Goal: Use online tool/utility: Utilize a website feature to perform a specific function

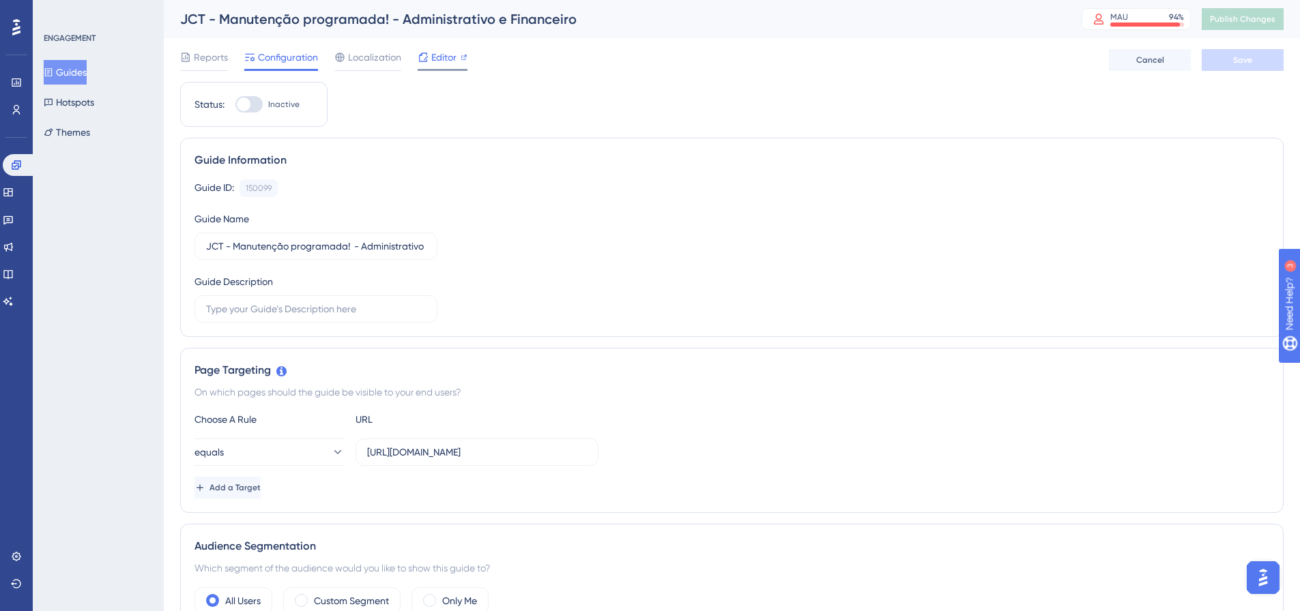
click at [425, 55] on icon at bounding box center [423, 57] width 11 height 11
click at [434, 58] on span "Editor" at bounding box center [443, 57] width 25 height 16
click at [434, 55] on span "Editor" at bounding box center [443, 57] width 25 height 16
click at [1246, 17] on span "Publish Changes" at bounding box center [1242, 19] width 65 height 11
click at [466, 456] on input "https://suporte.totvs.com/portal/p/10098/customer-portal-dashboard/dashboard" at bounding box center [477, 452] width 220 height 15
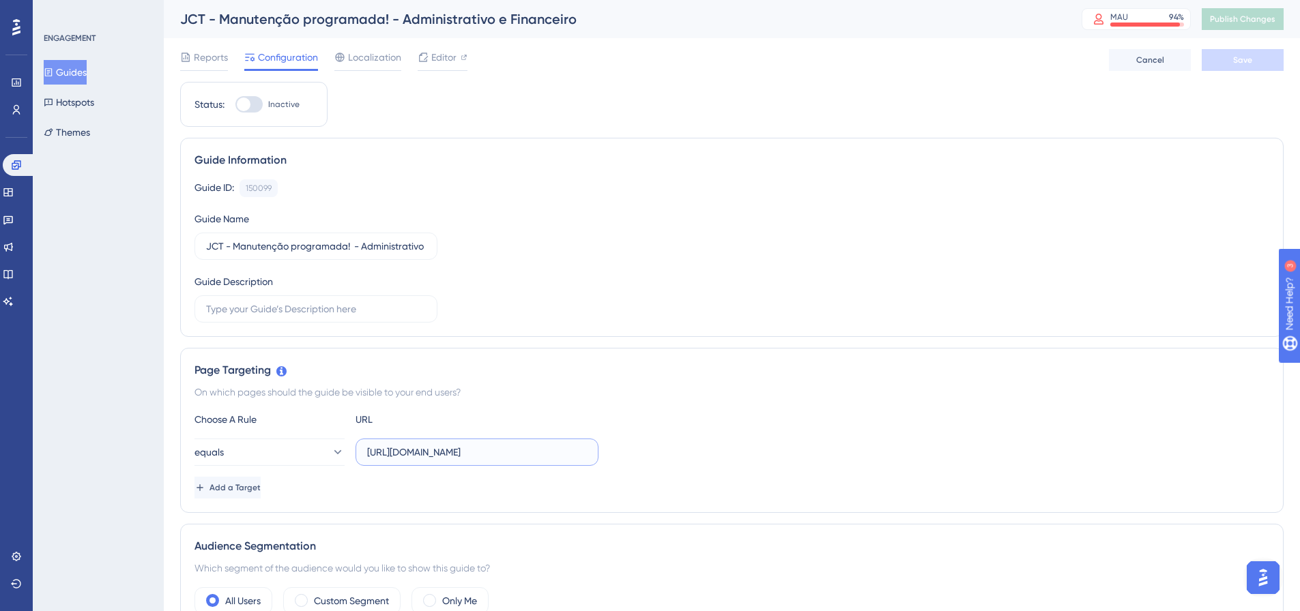
scroll to position [0, 151]
drag, startPoint x: 465, startPoint y: 454, endPoint x: 618, endPoint y: 452, distance: 152.8
click at [618, 452] on div "equals https://suporte.totvs.com/portal/p/10098/customer-portal-dashboard/dashb…" at bounding box center [731, 452] width 1074 height 27
click at [532, 473] on div "Choose A Rule URL equals https://suporte.totvs.com/portal/p/10098/customer-port…" at bounding box center [731, 454] width 1074 height 87
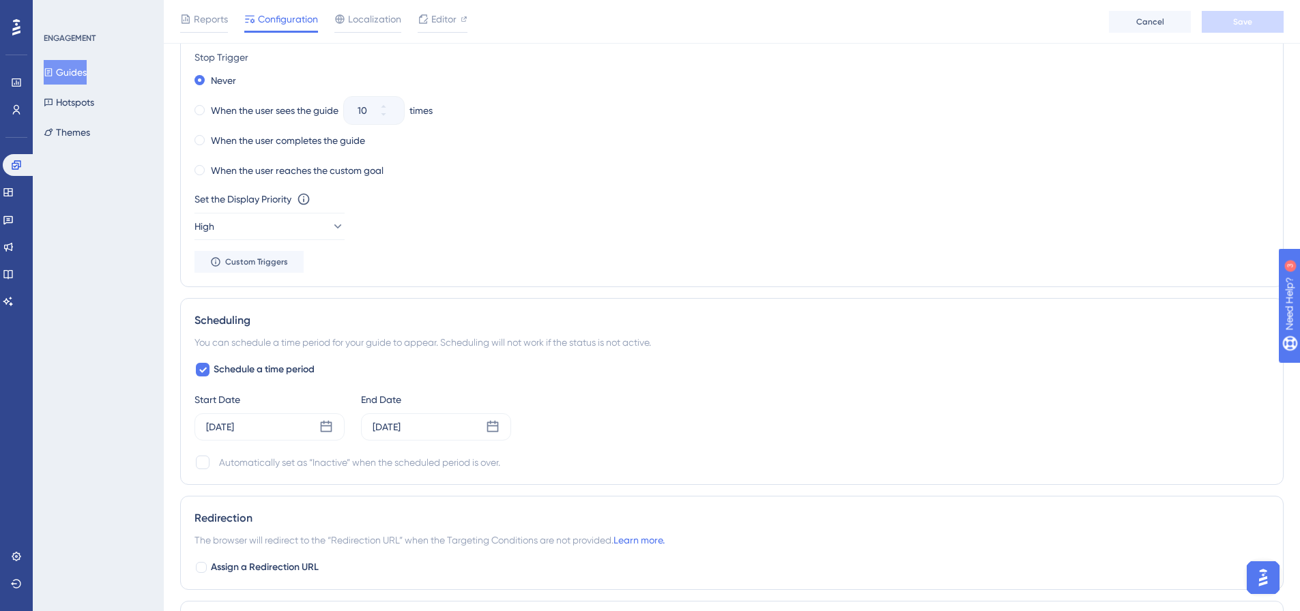
scroll to position [750, 0]
click at [204, 373] on icon at bounding box center [203, 369] width 8 height 11
checkbox input "false"
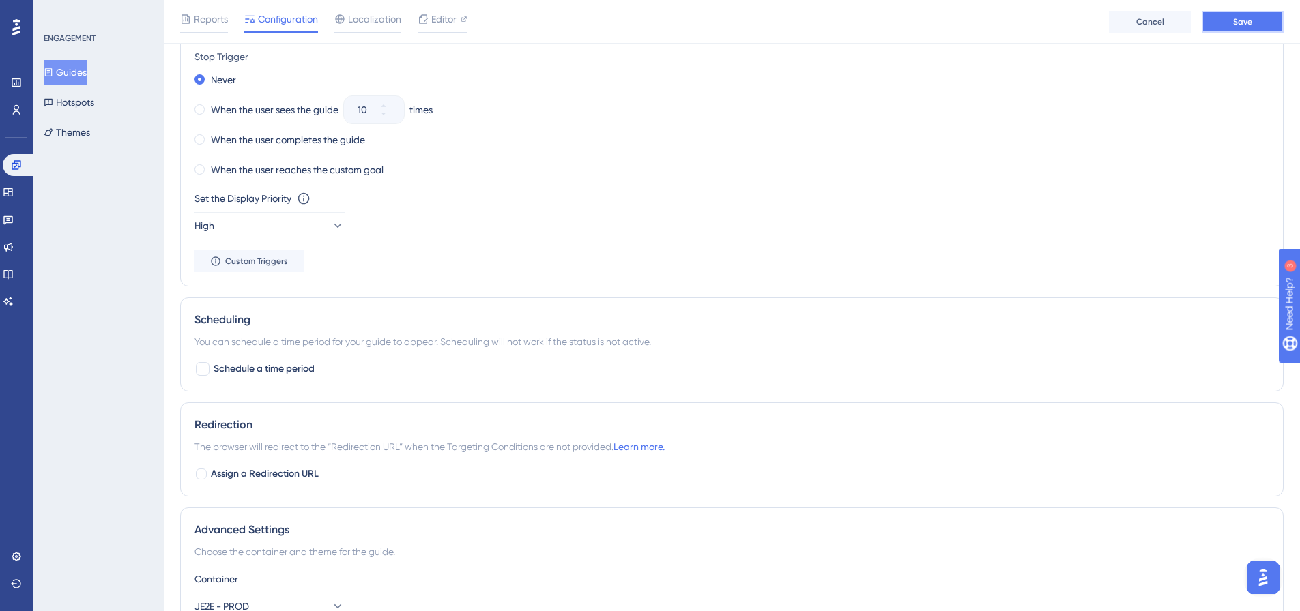
click at [1248, 23] on span "Save" at bounding box center [1242, 21] width 19 height 11
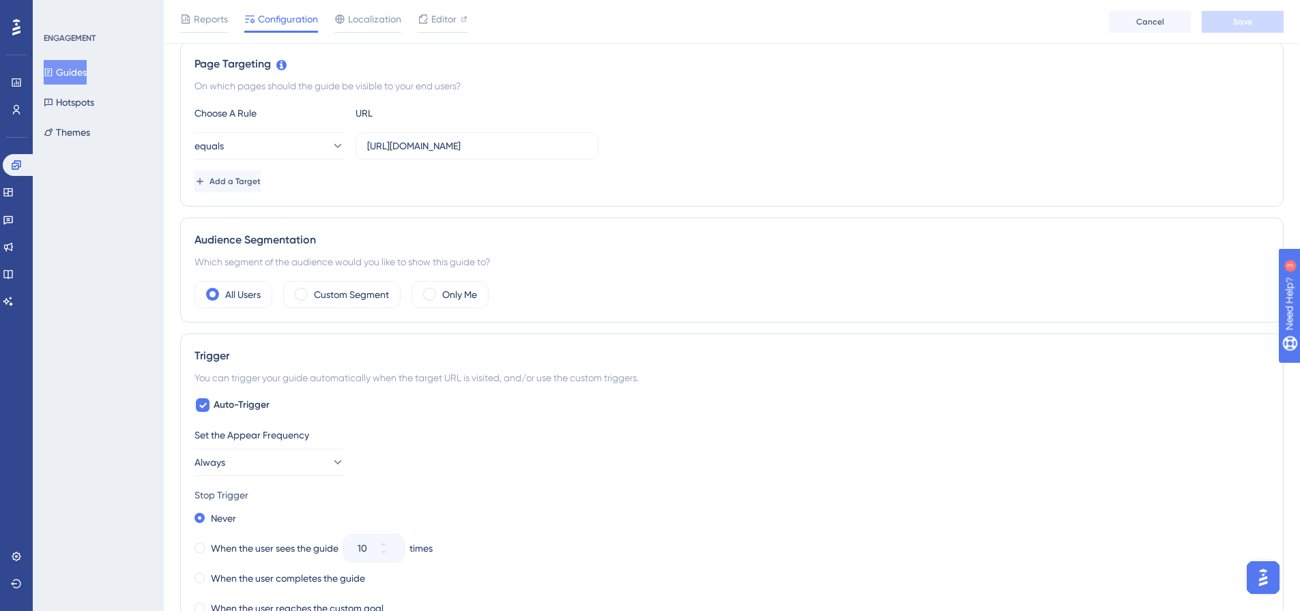
scroll to position [273, 0]
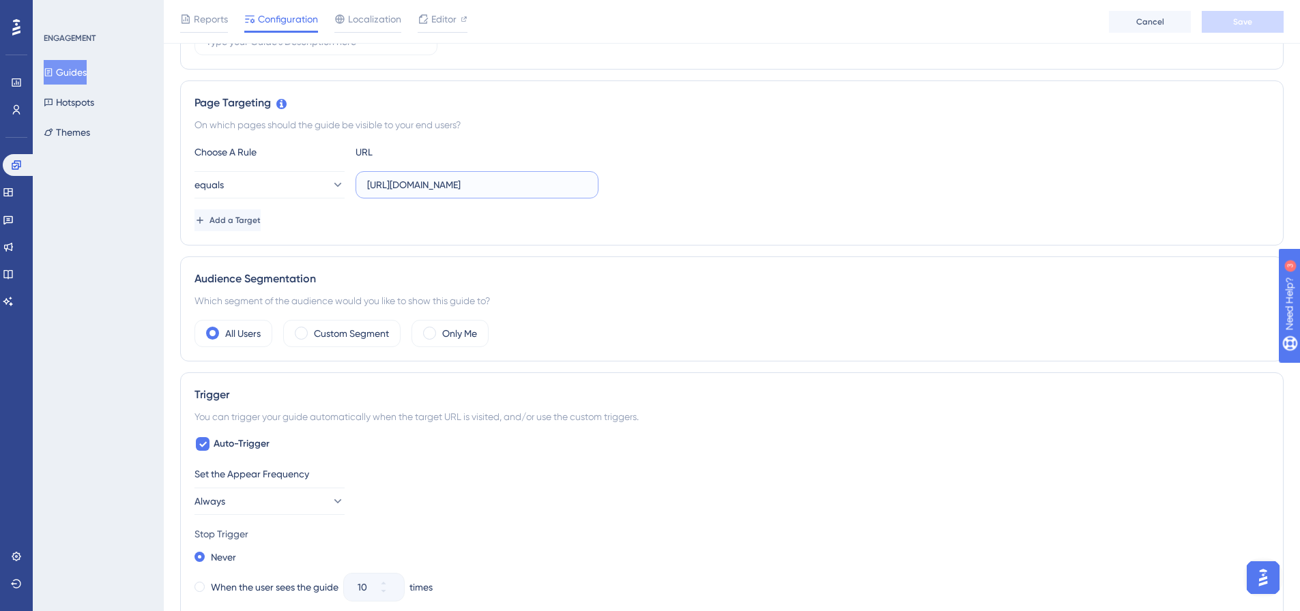
click at [418, 182] on input "https://suporte.totvs.com/portal/p/10098/customer-portal-dashboard/dashboard" at bounding box center [477, 184] width 220 height 15
click at [257, 216] on span "Add a Target" at bounding box center [236, 220] width 51 height 11
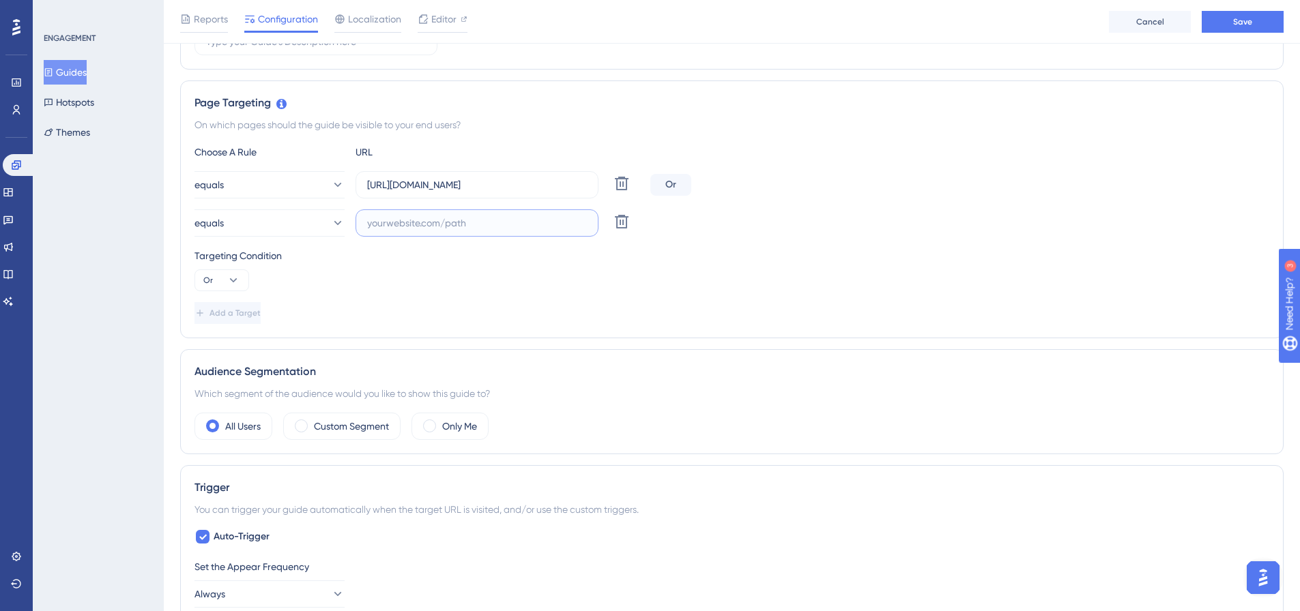
click at [381, 226] on input "text" at bounding box center [477, 223] width 220 height 15
paste input "https://suporte.totvs.com/portal/p/10098/customer-portal-dashboard/finance"
type input "https://suporte.totvs.com/portal/p/10098/customer-portal-dashboard/finance"
click at [1239, 19] on span "Save" at bounding box center [1242, 21] width 19 height 11
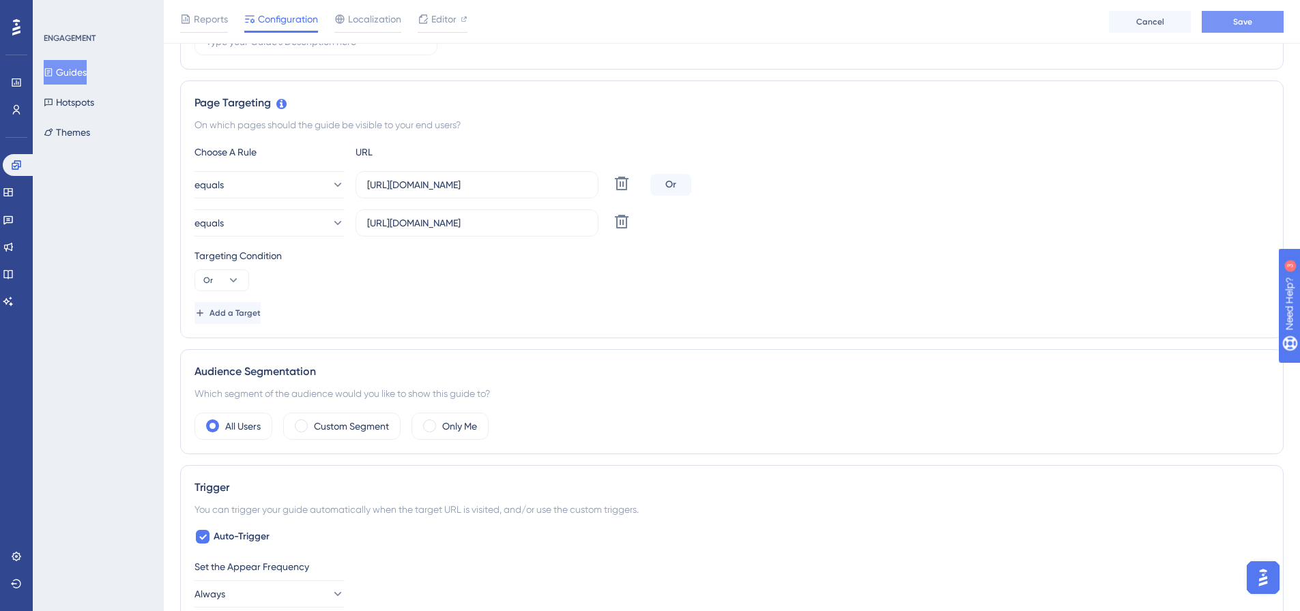
scroll to position [0, 0]
click at [296, 190] on button "equals" at bounding box center [269, 184] width 150 height 27
click at [400, 276] on div "Targeting Condition Or" at bounding box center [731, 267] width 1074 height 44
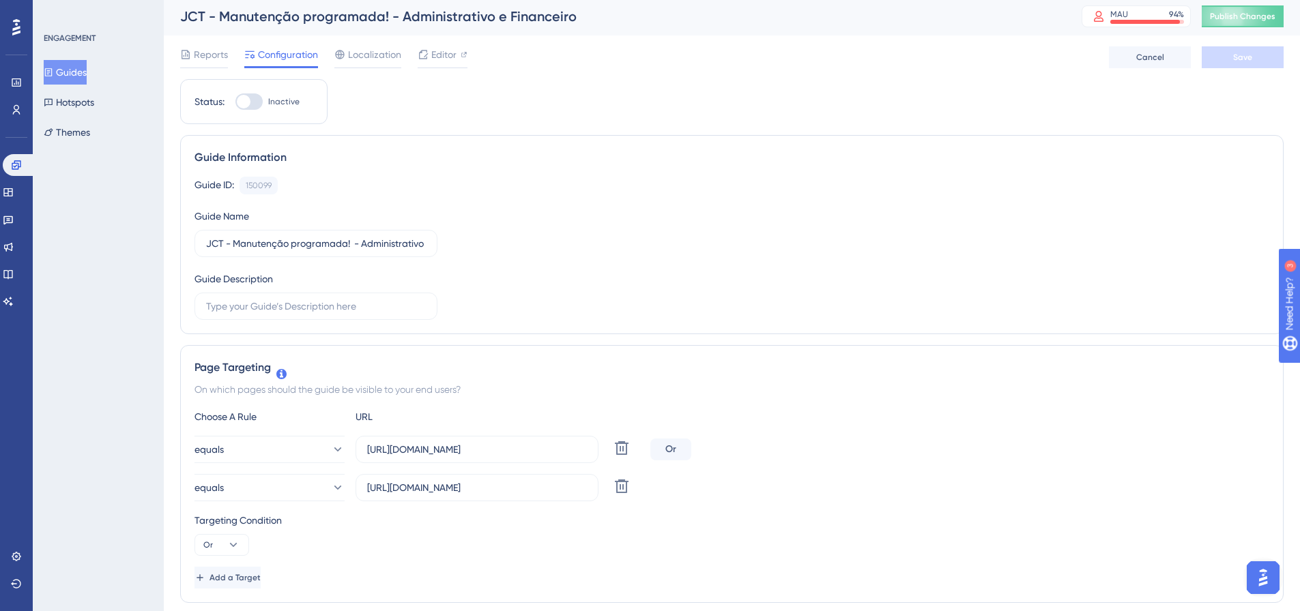
scroll to position [0, 0]
click at [1274, 15] on span "Publish Changes" at bounding box center [1242, 19] width 65 height 11
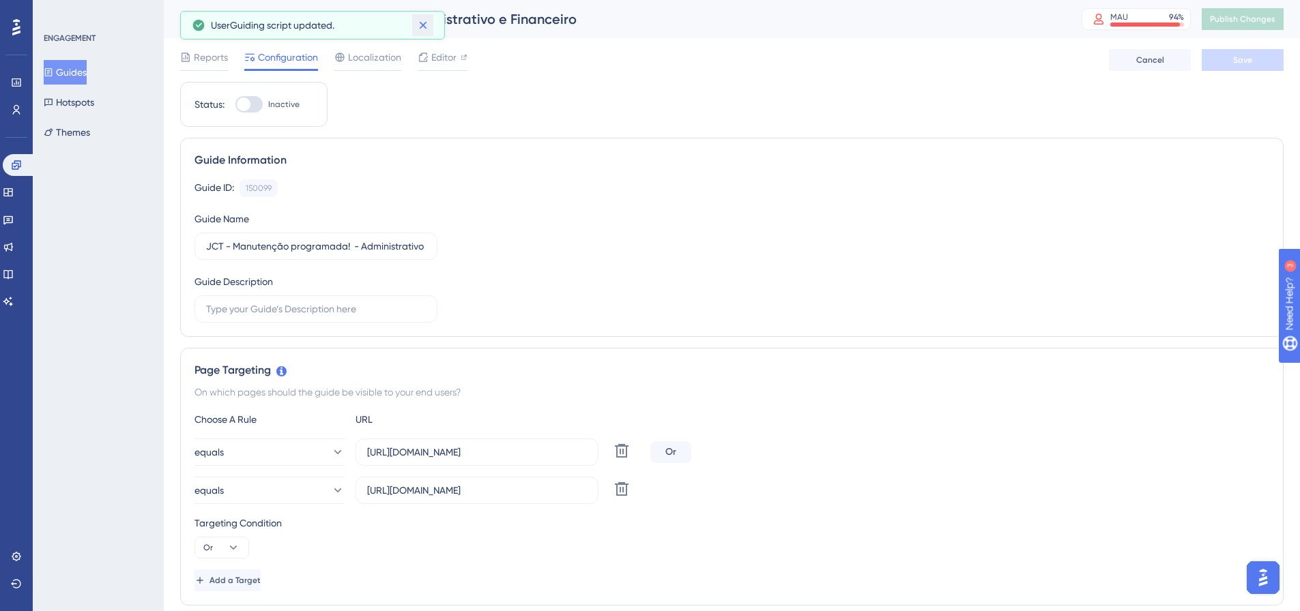
click at [420, 27] on icon at bounding box center [423, 26] width 8 height 8
click at [435, 59] on span "Editor" at bounding box center [443, 57] width 25 height 16
